Goal: Task Accomplishment & Management: Manage account settings

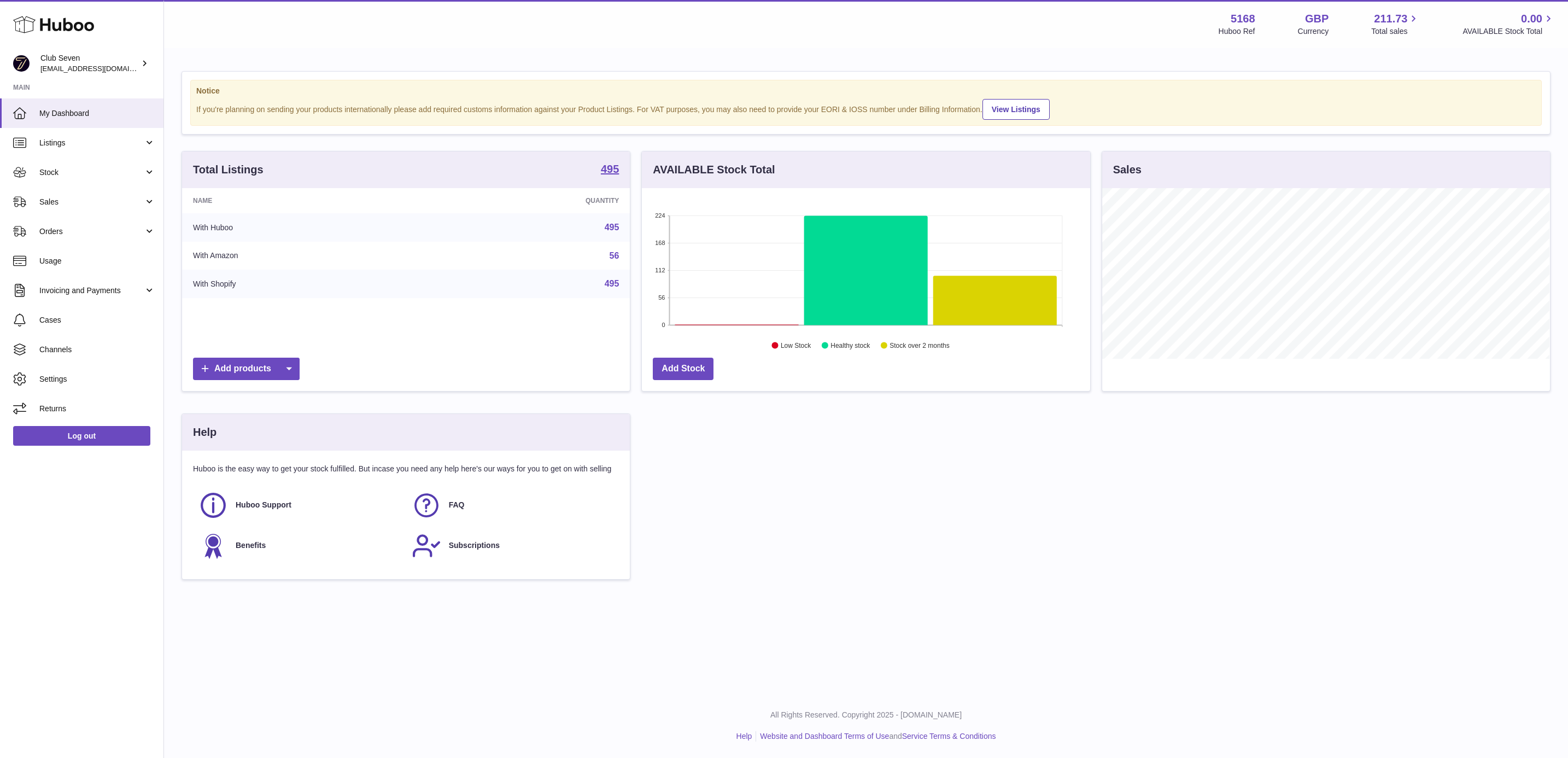
scroll to position [171, 447]
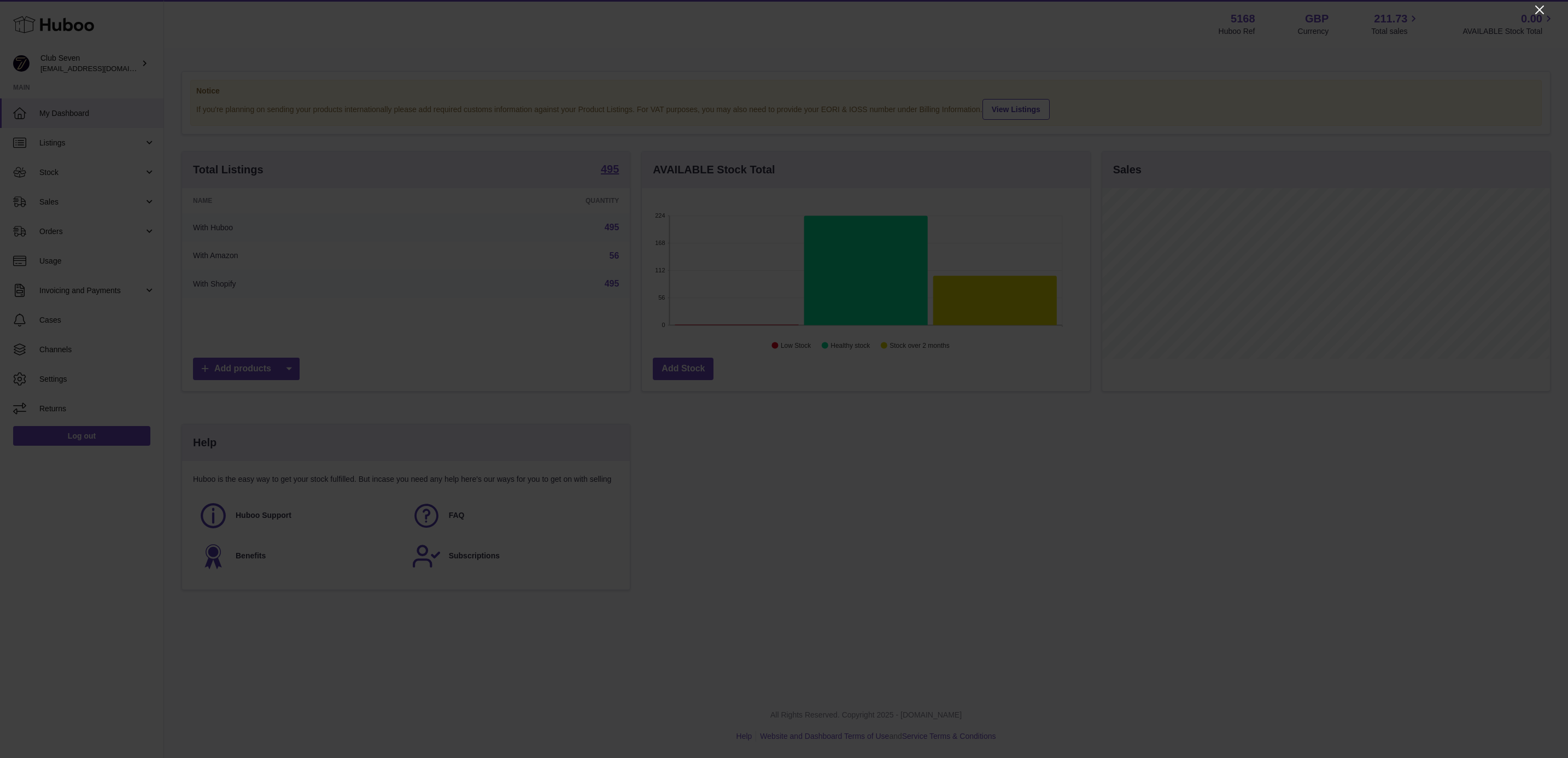
click at [1536, 9] on icon "Close" at bounding box center [1539, 9] width 13 height 13
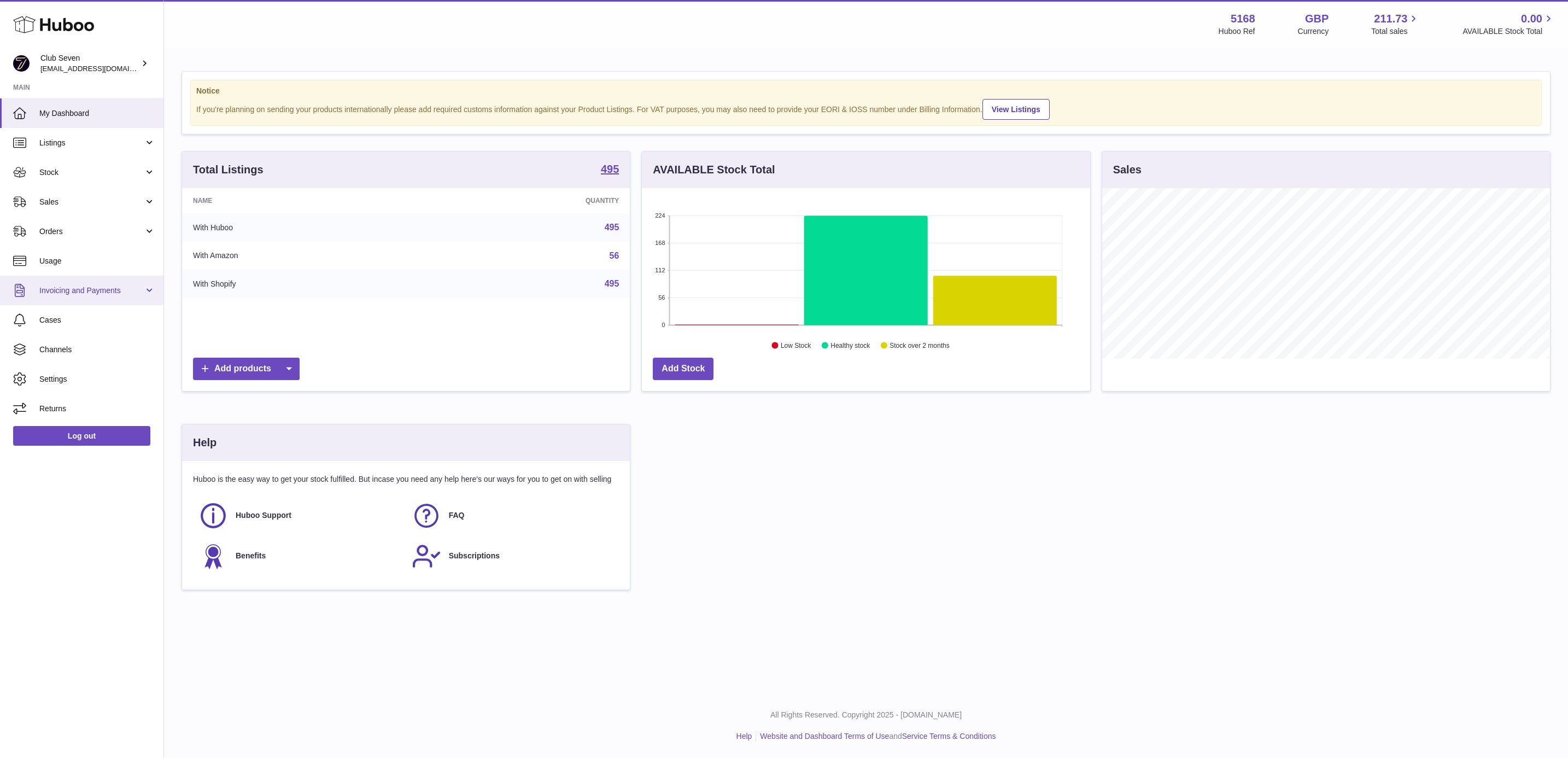
click at [62, 294] on span "Invoicing and Payments" at bounding box center [91, 291] width 104 height 10
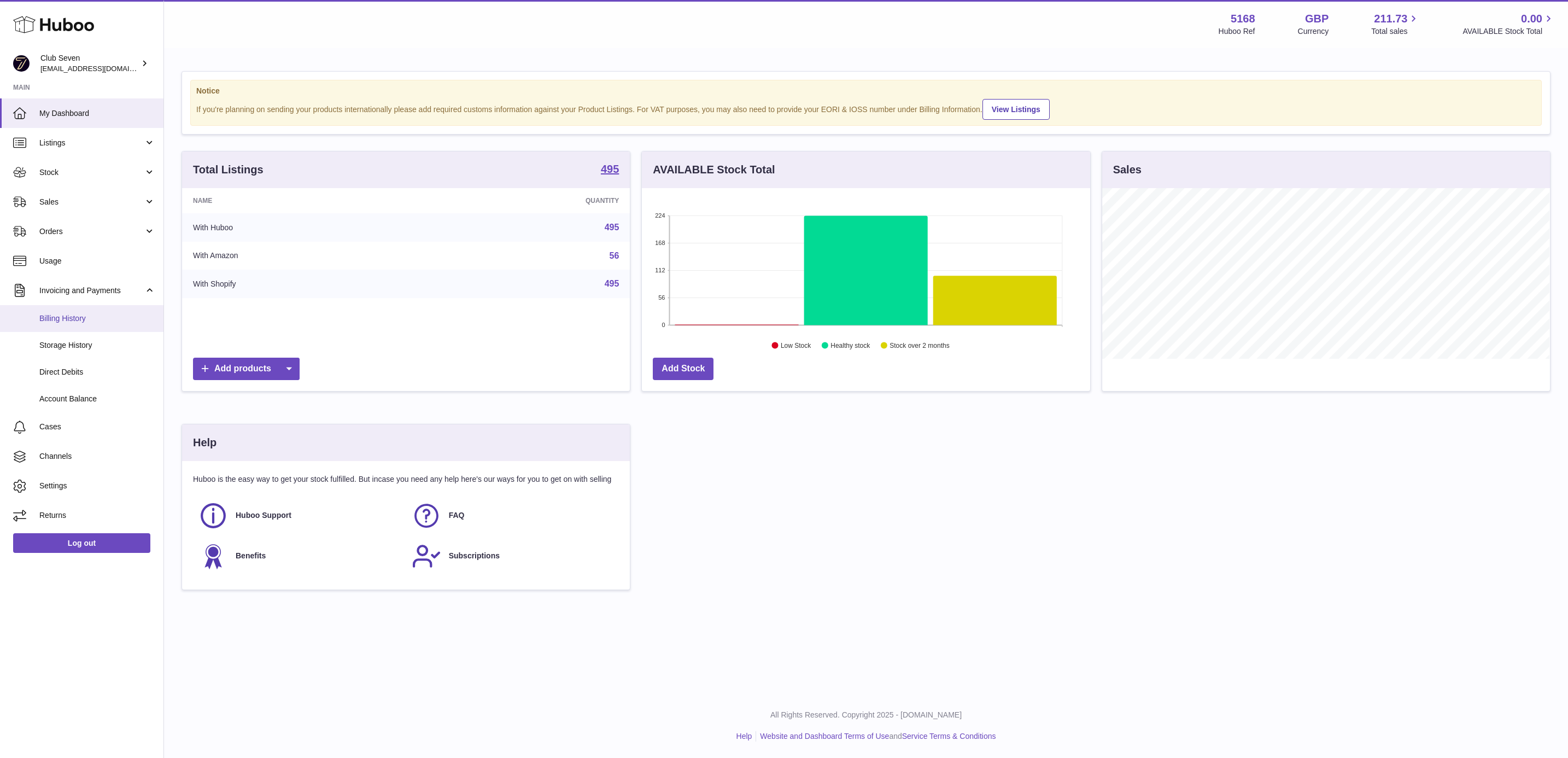
click at [100, 318] on span "Billing History" at bounding box center [97, 319] width 116 height 10
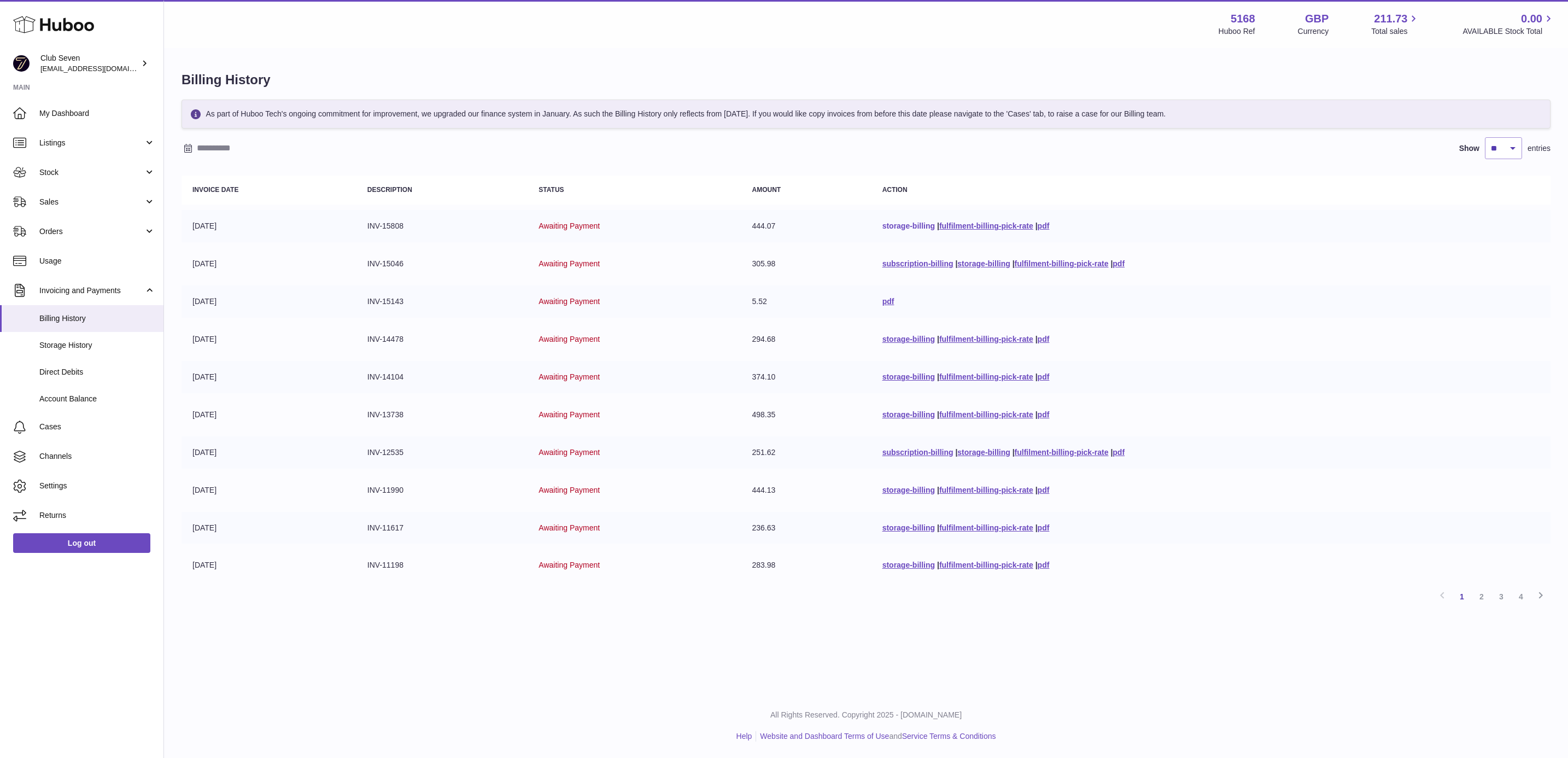
click at [897, 221] on link "storage-billing" at bounding box center [908, 226] width 52 height 9
